Goal: Information Seeking & Learning: Learn about a topic

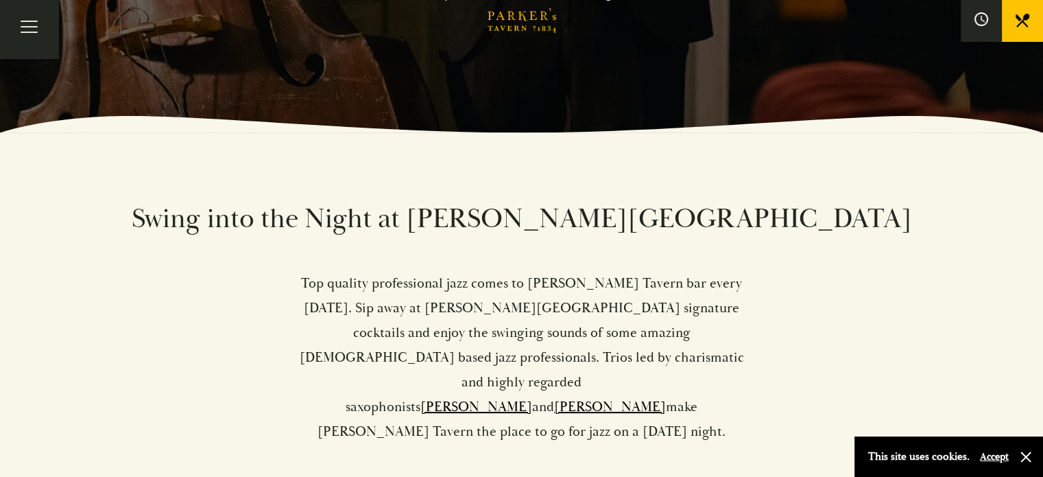
scroll to position [343, 0]
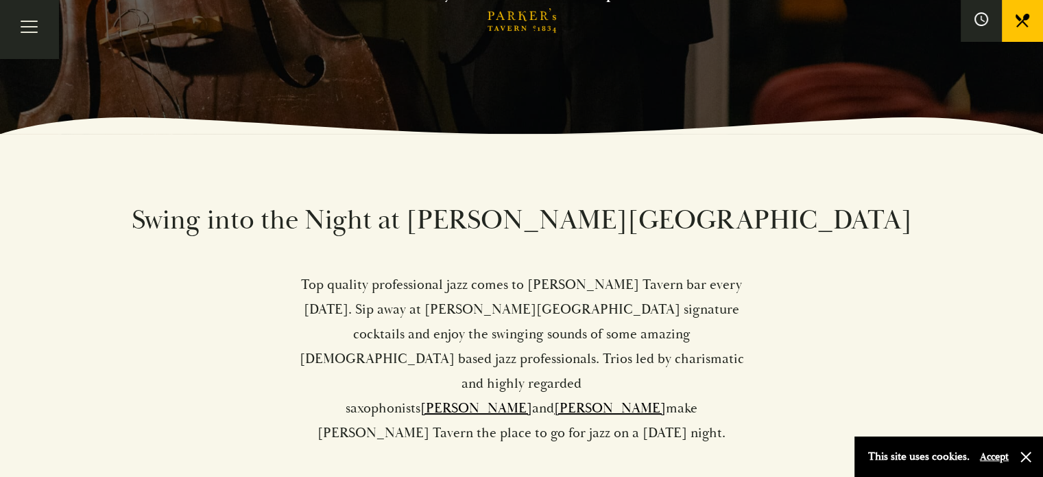
click at [578, 286] on p "Top quality professional jazz comes to Parker’s Tavern bar every Friday. Sip aw…" at bounding box center [522, 358] width 449 height 173
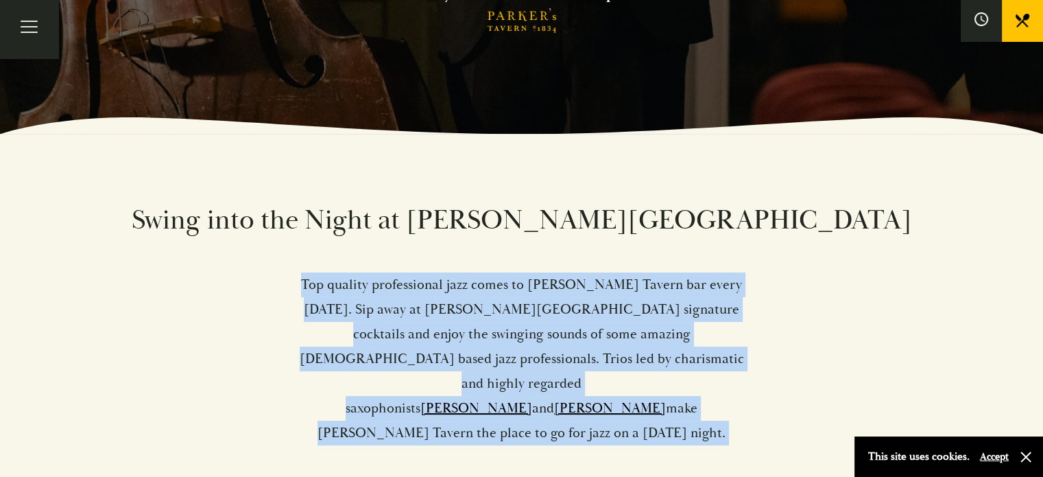
click at [578, 286] on p "Top quality professional jazz comes to Parker’s Tavern bar every Friday. Sip aw…" at bounding box center [522, 358] width 449 height 173
click at [611, 282] on p "Top quality professional jazz comes to Parker’s Tavern bar every Friday. Sip aw…" at bounding box center [522, 358] width 449 height 173
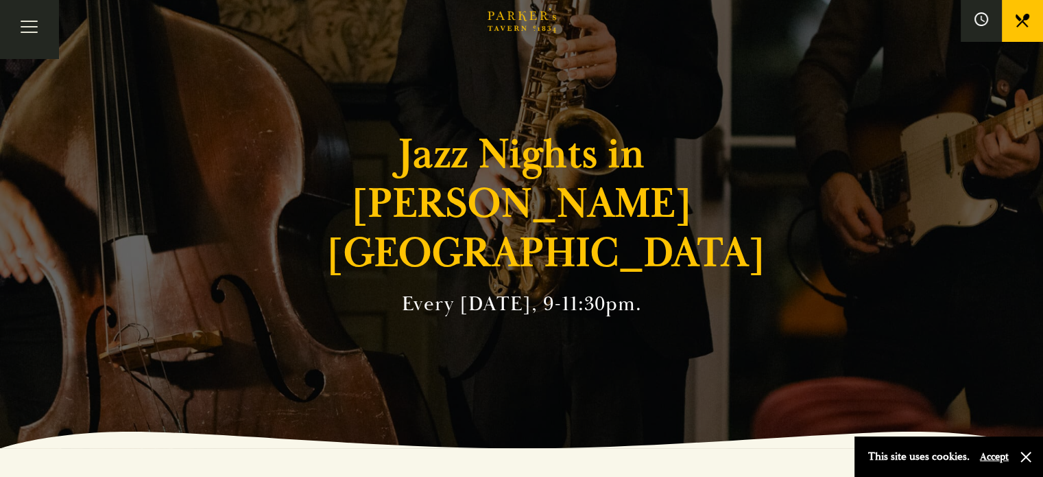
scroll to position [0, 0]
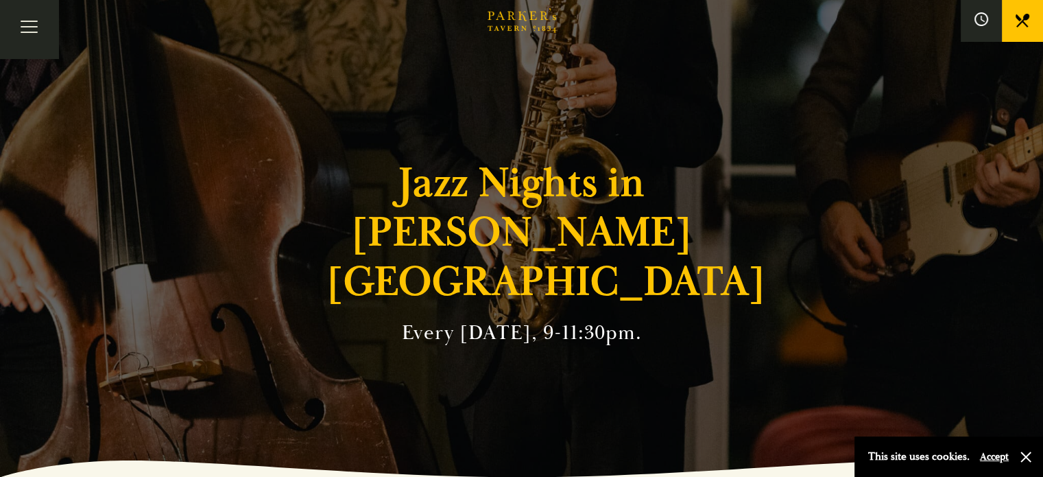
click at [0, 0] on link "What’s On" at bounding box center [0, 0] width 0 height 0
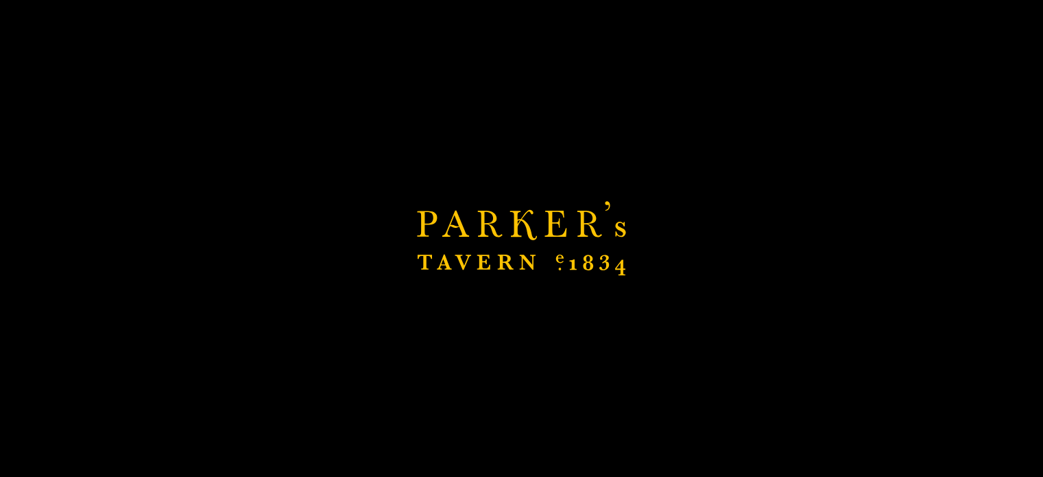
scroll to position [463, 0]
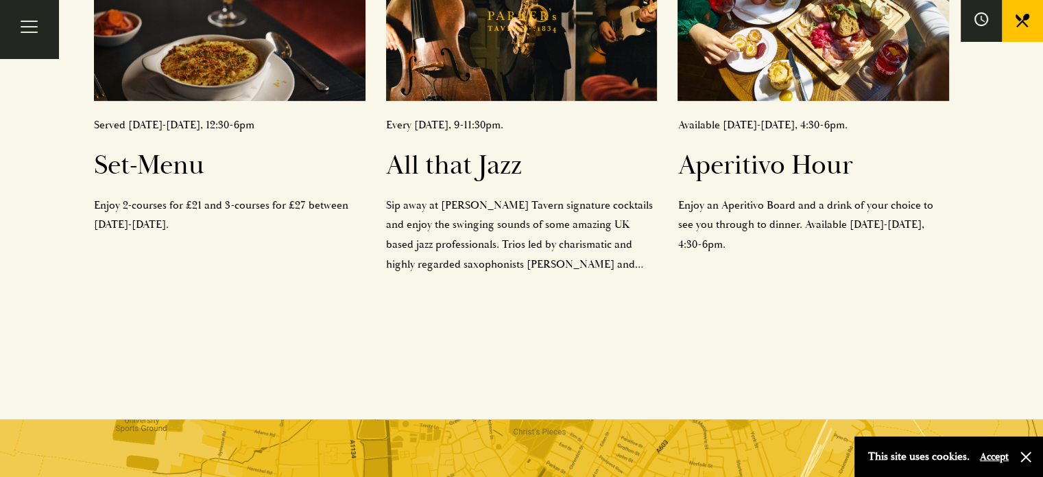
scroll to position [663, 0]
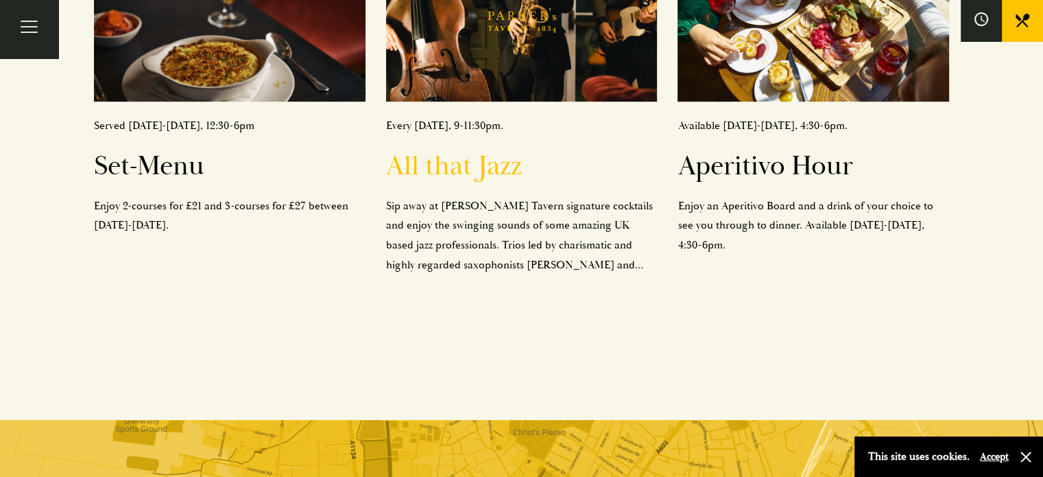
click at [475, 165] on h2 "All that Jazz" at bounding box center [522, 166] width 272 height 33
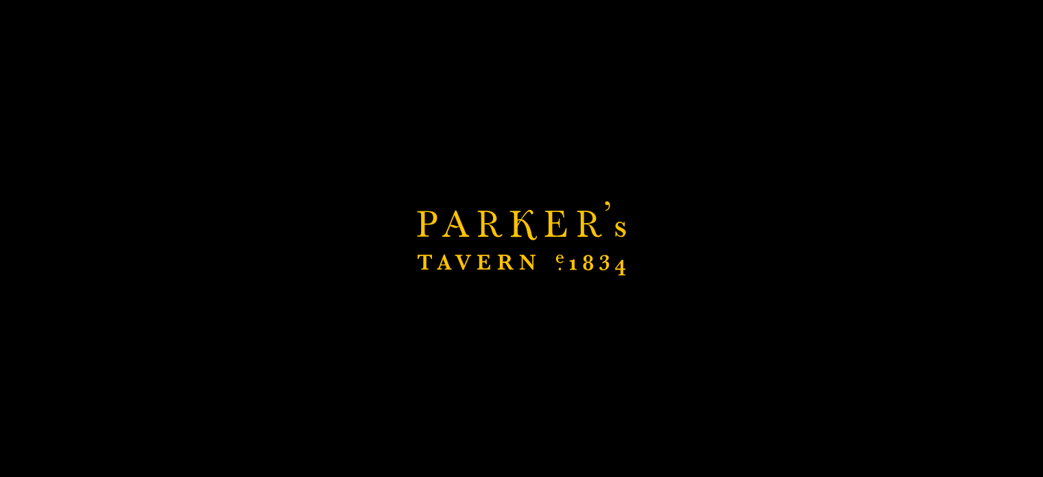
scroll to position [856, 0]
